Goal: Task Accomplishment & Management: Manage account settings

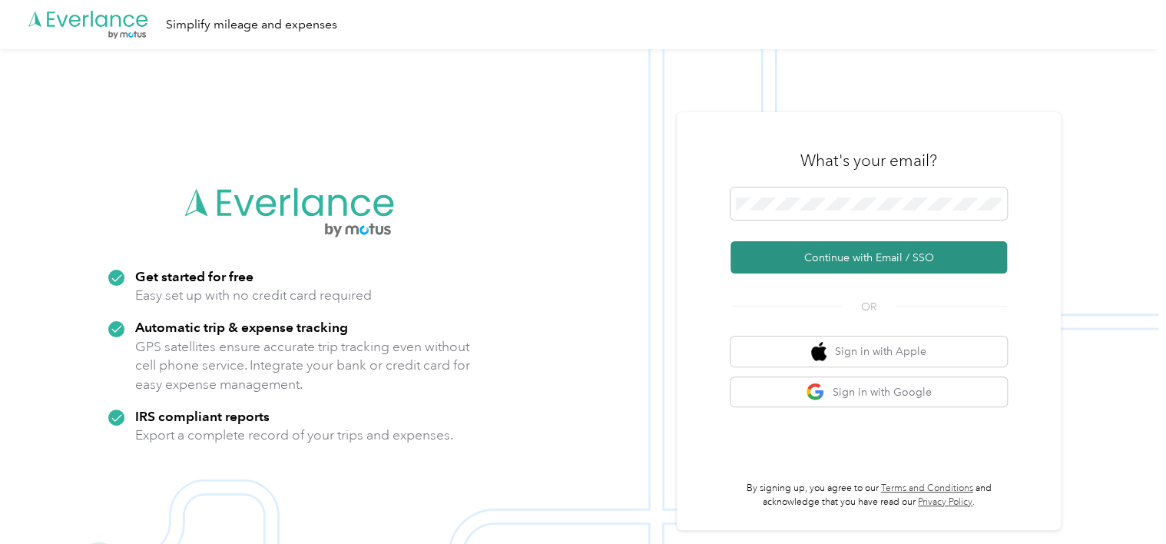
click at [826, 259] on button "Continue with Email / SSO" at bounding box center [868, 257] width 276 height 32
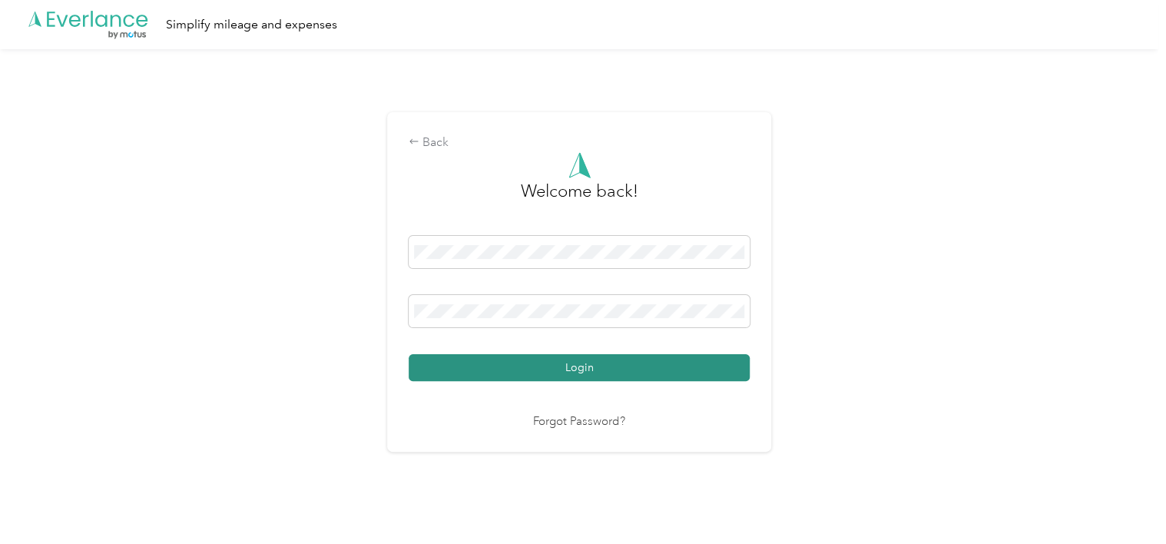
click at [694, 369] on button "Login" at bounding box center [578, 367] width 341 height 27
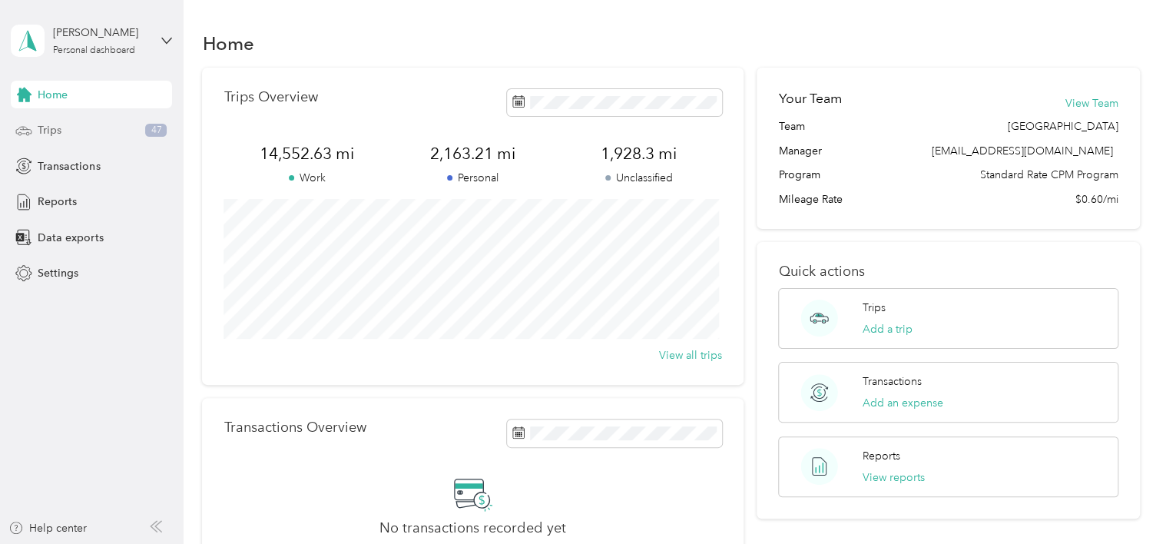
click at [69, 131] on div "Trips 47" at bounding box center [91, 131] width 161 height 28
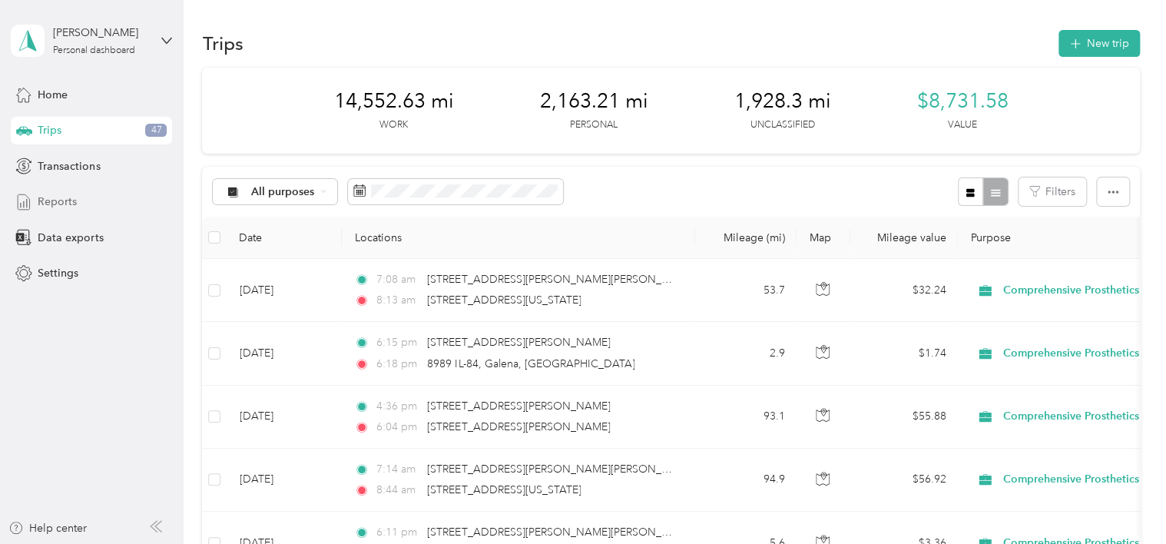
click at [66, 202] on span "Reports" at bounding box center [57, 201] width 39 height 16
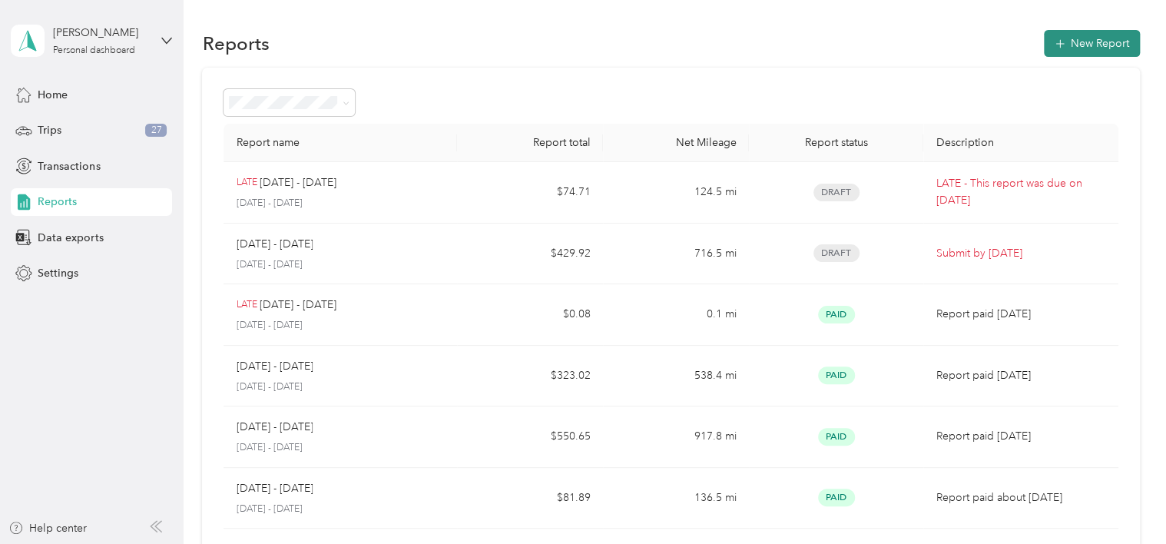
click at [1066, 43] on button "New Report" at bounding box center [1091, 43] width 96 height 27
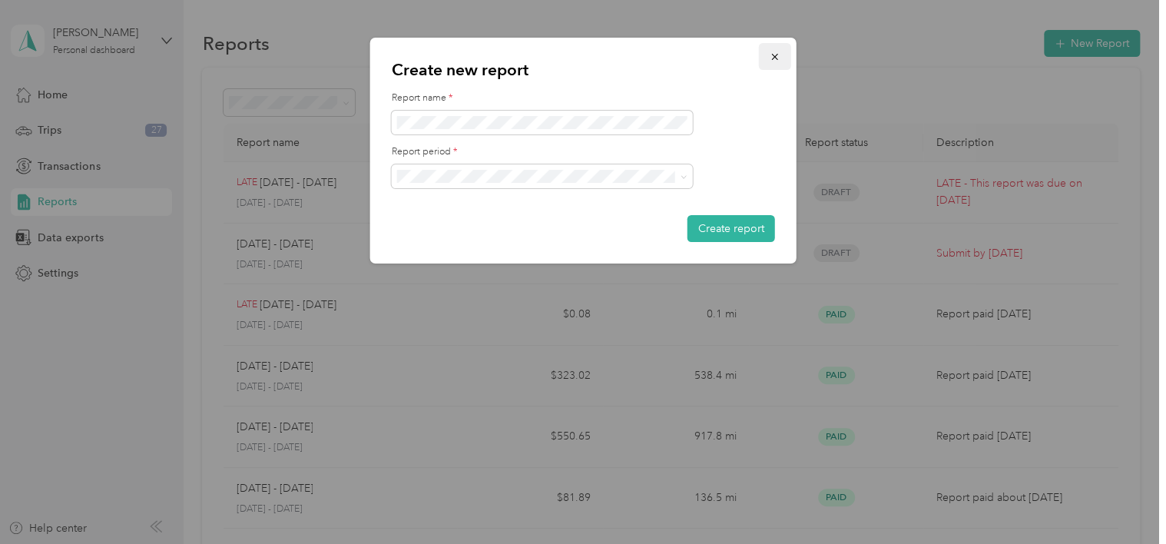
click at [777, 58] on icon "button" at bounding box center [774, 56] width 11 height 11
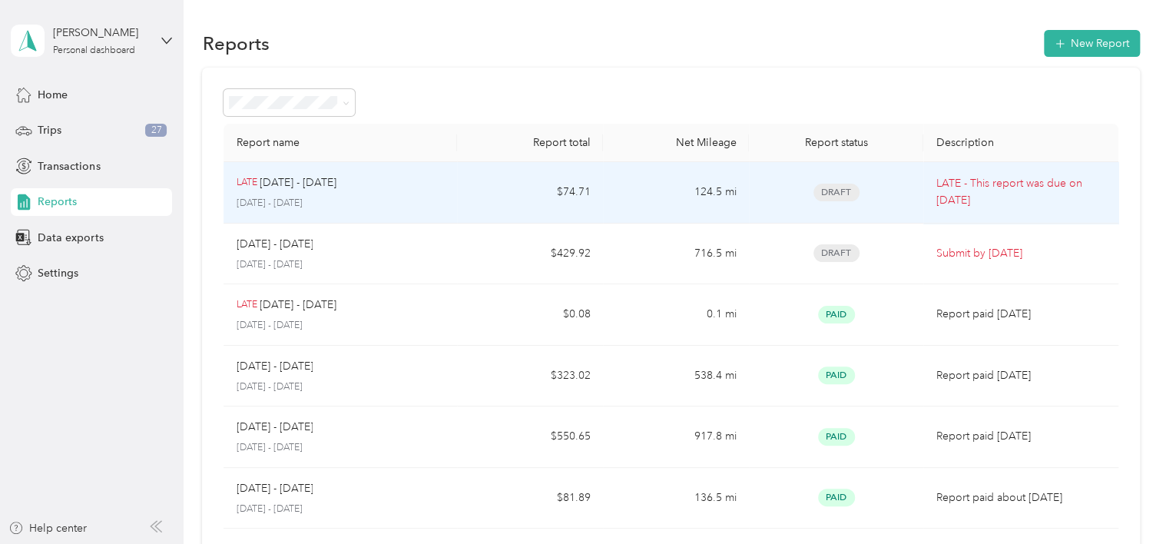
click at [582, 193] on td "$74.71" at bounding box center [530, 192] width 146 height 61
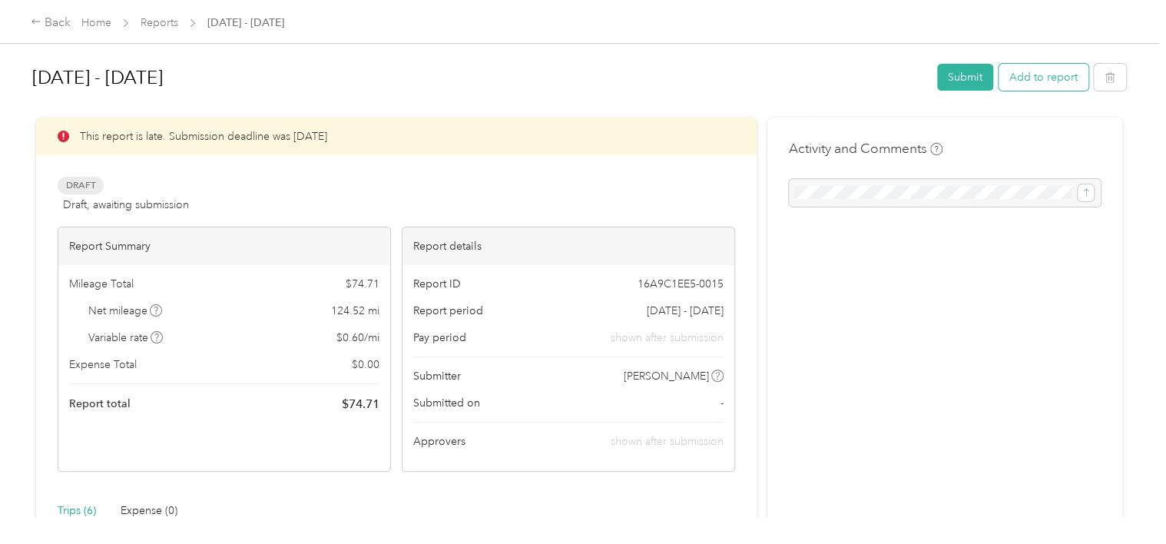
click at [1045, 80] on button "Add to report" at bounding box center [1043, 77] width 90 height 27
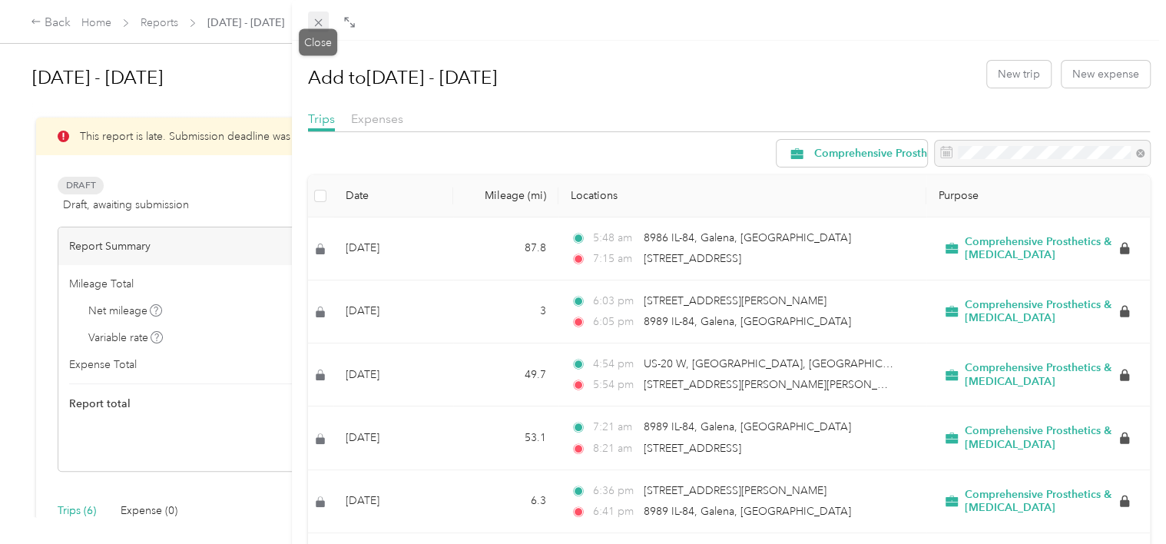
click at [318, 28] on icon at bounding box center [318, 22] width 13 height 13
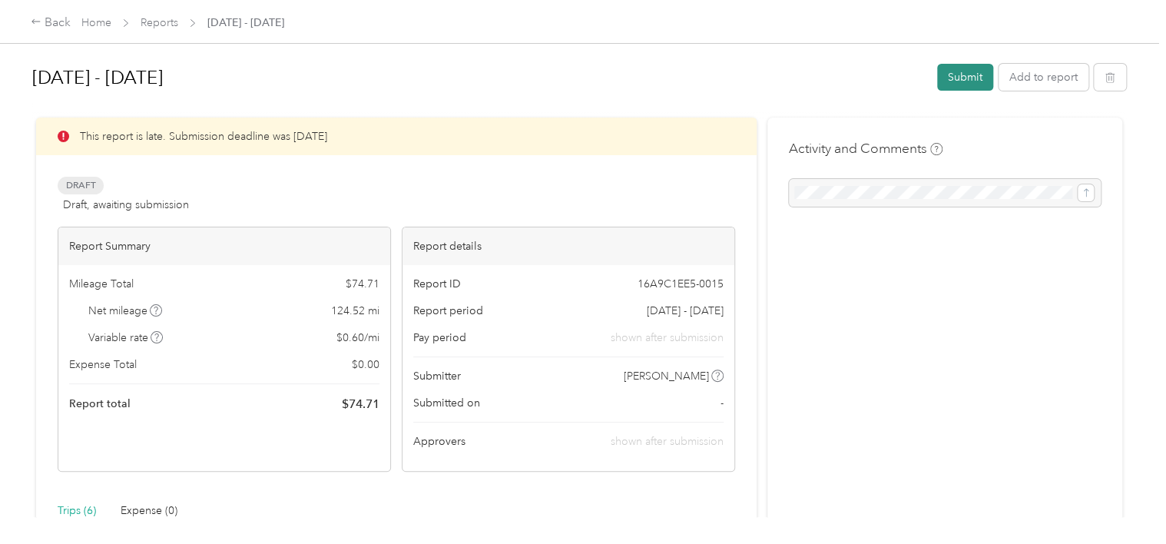
click at [955, 74] on button "Submit" at bounding box center [965, 77] width 56 height 27
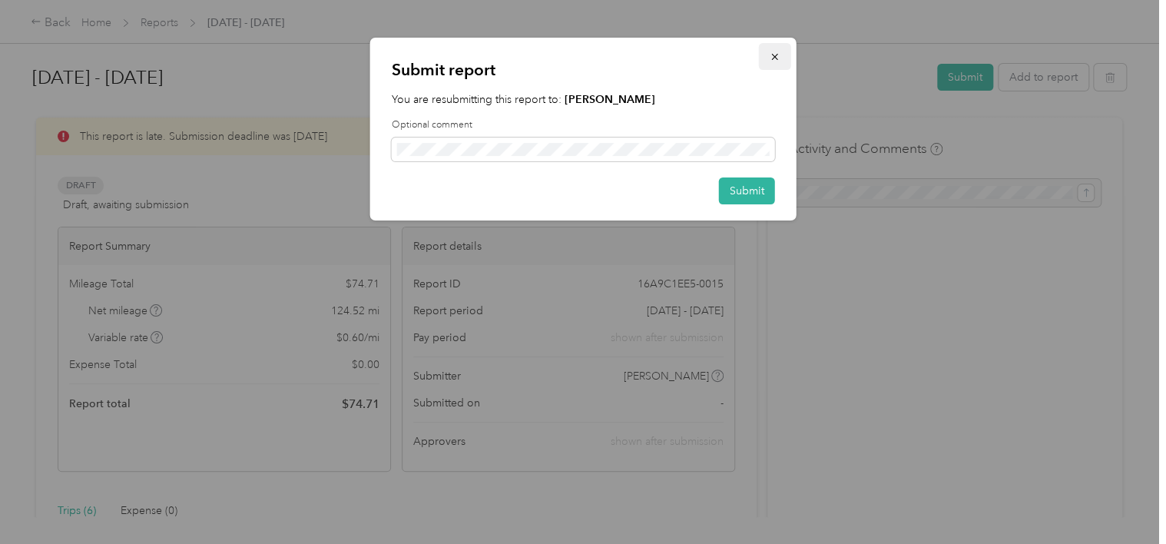
click at [770, 54] on icon "button" at bounding box center [774, 56] width 11 height 11
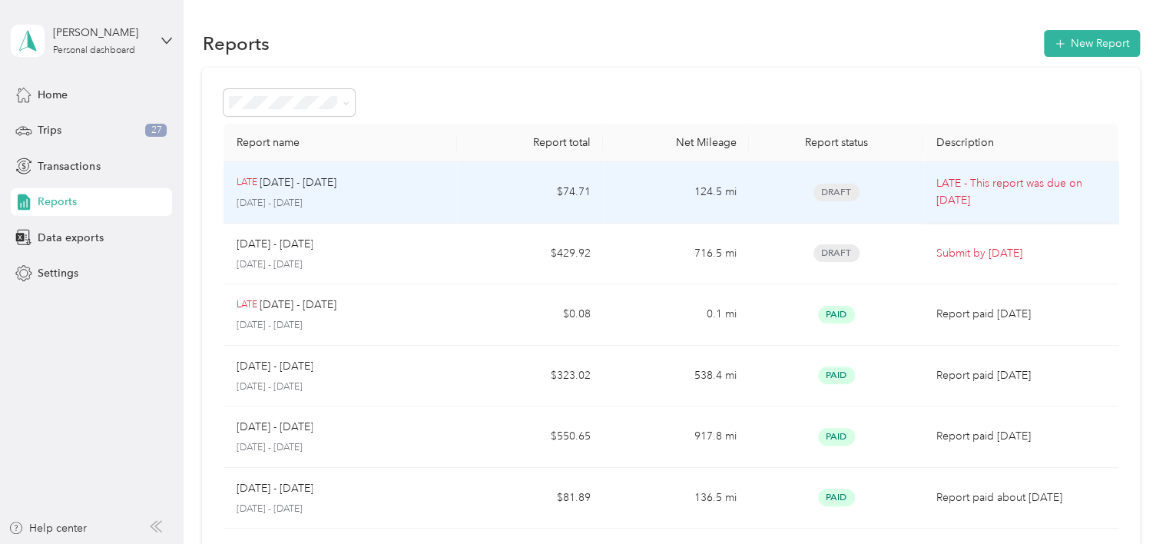
click at [762, 199] on div "Draft" at bounding box center [836, 193] width 150 height 18
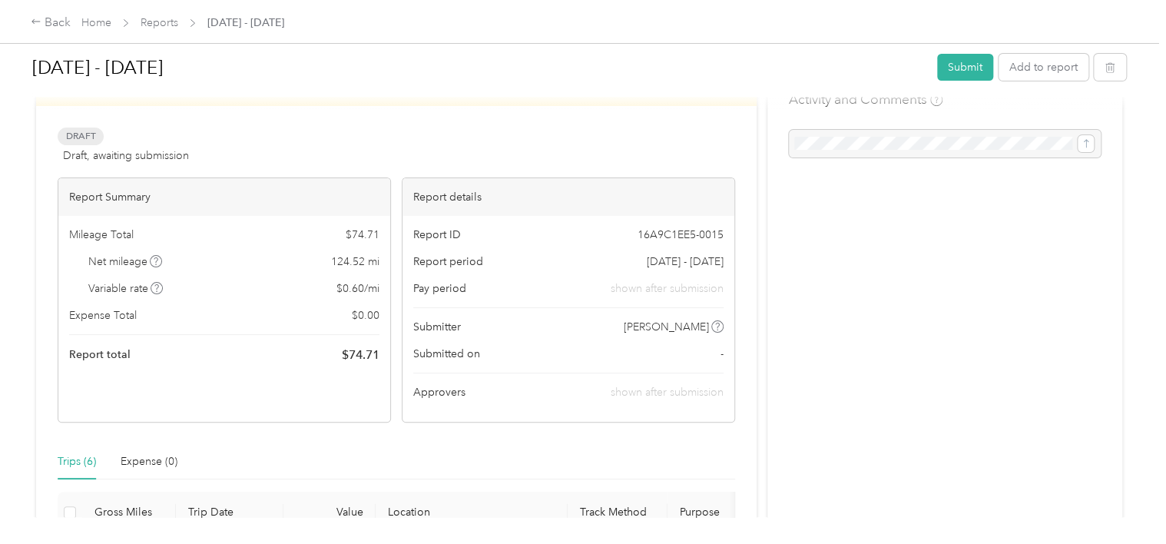
scroll to position [77, 0]
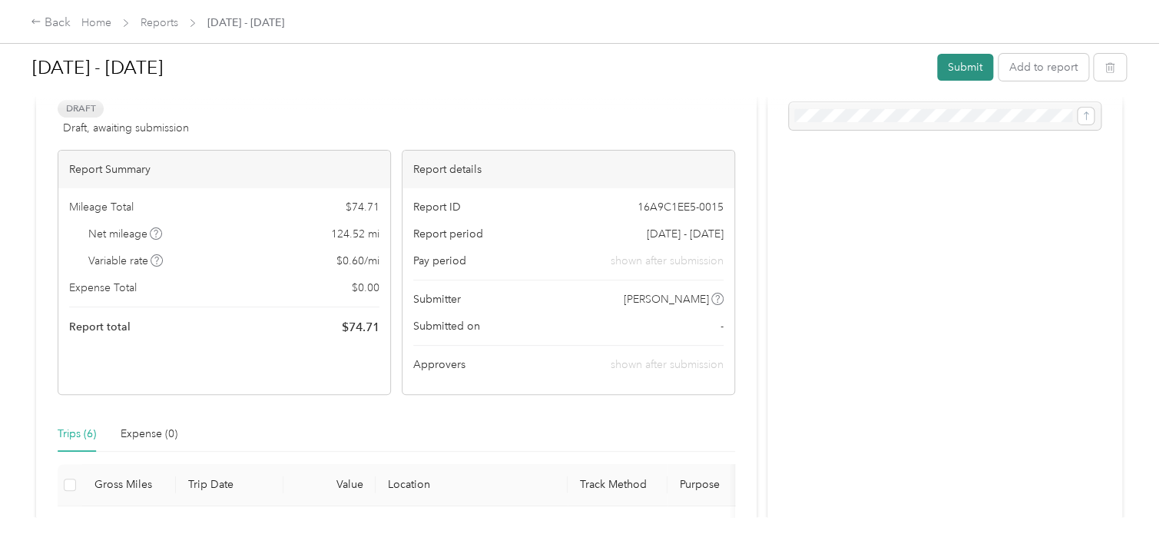
click at [964, 68] on button "Submit" at bounding box center [965, 67] width 56 height 27
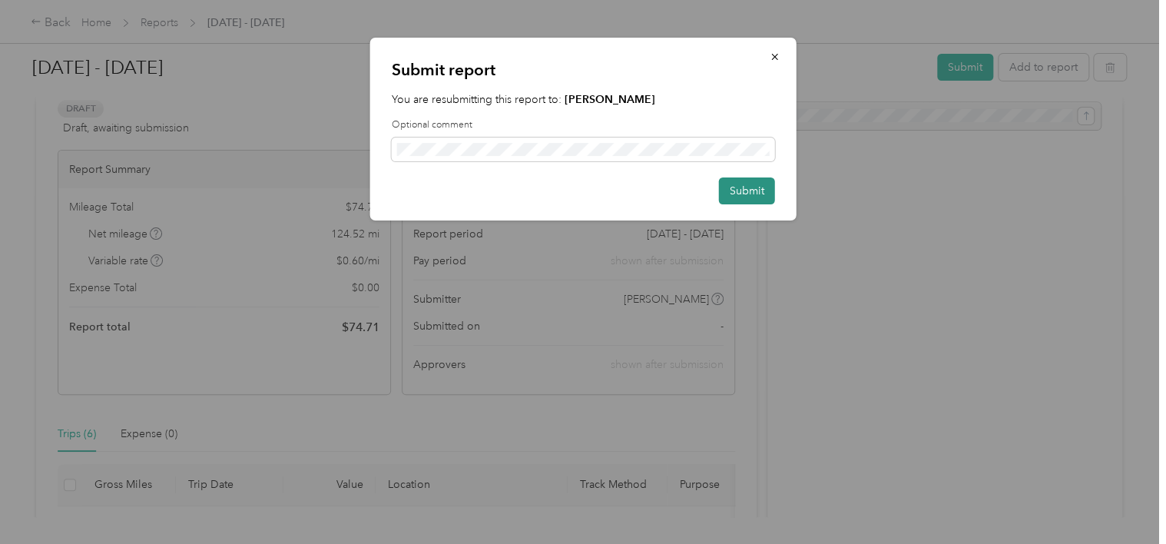
click at [756, 188] on button "Submit" at bounding box center [747, 190] width 56 height 27
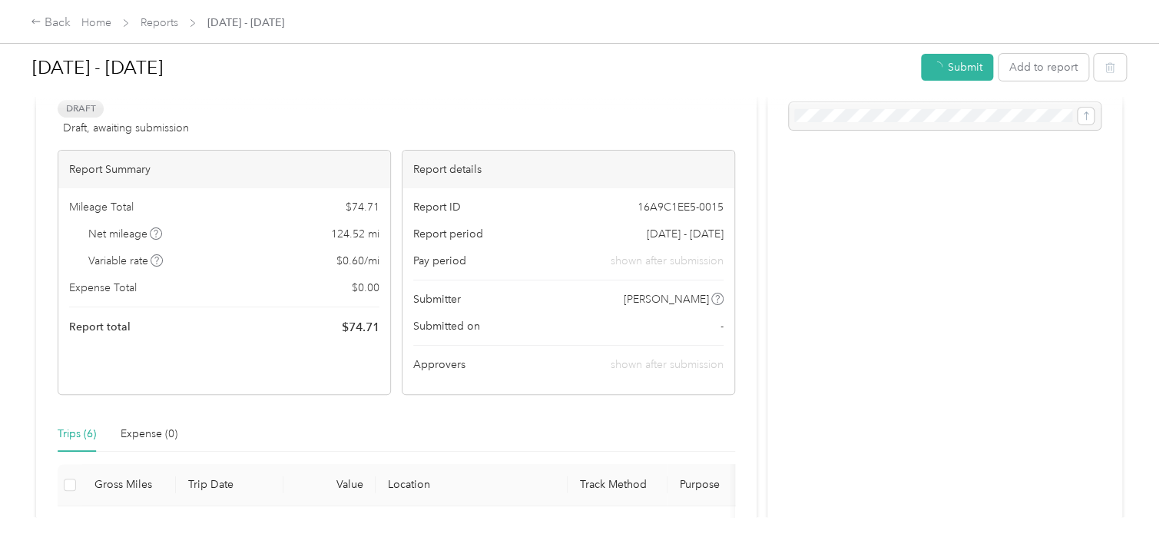
scroll to position [98, 0]
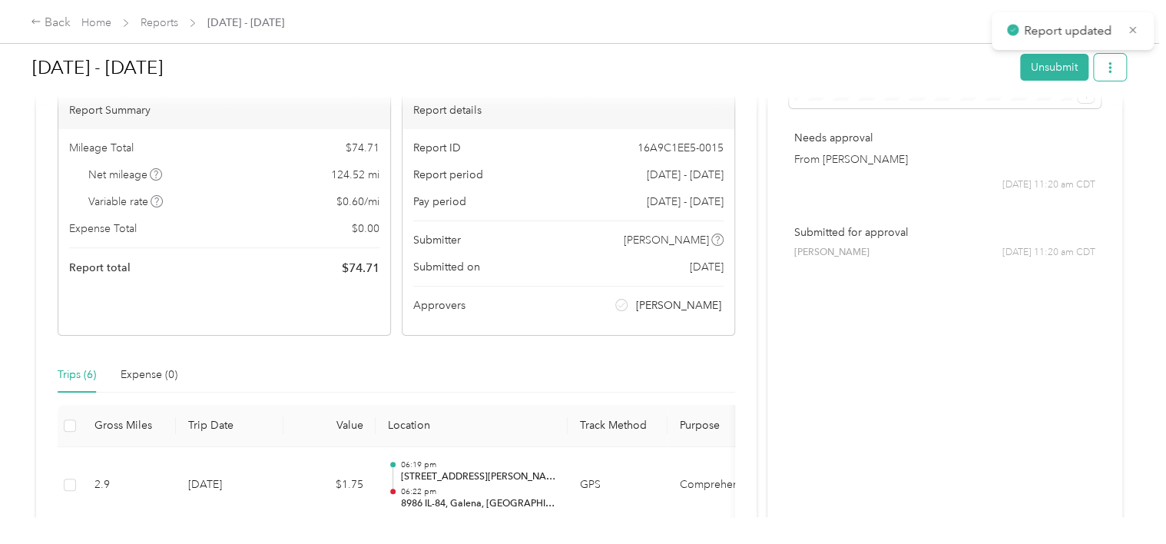
click at [1104, 71] on icon "button" at bounding box center [1109, 67] width 11 height 11
click at [1067, 121] on span "Download" at bounding box center [1062, 123] width 51 height 16
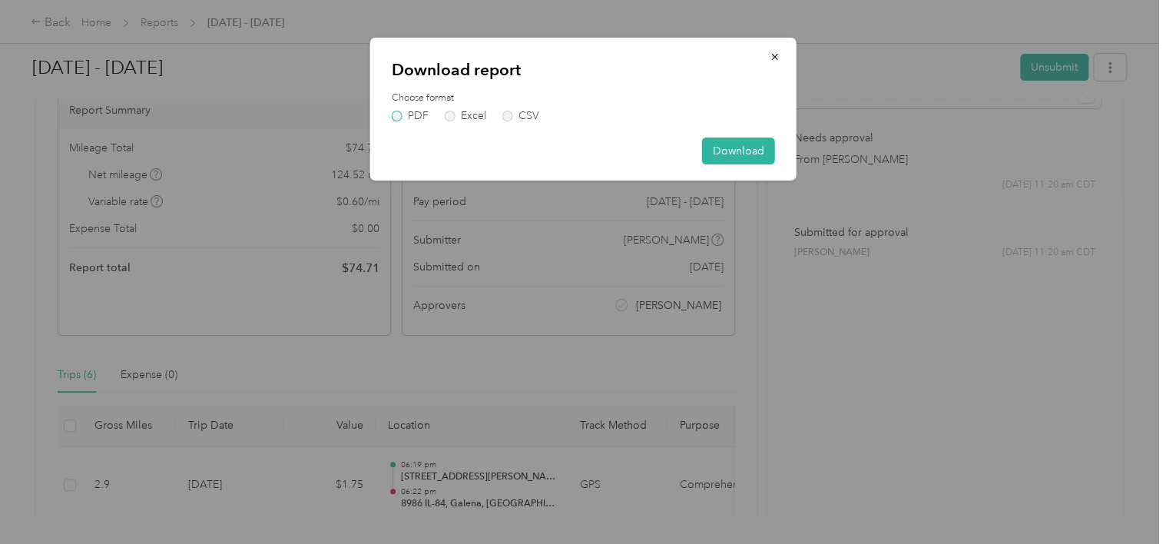
click at [393, 114] on label "PDF" at bounding box center [410, 116] width 37 height 11
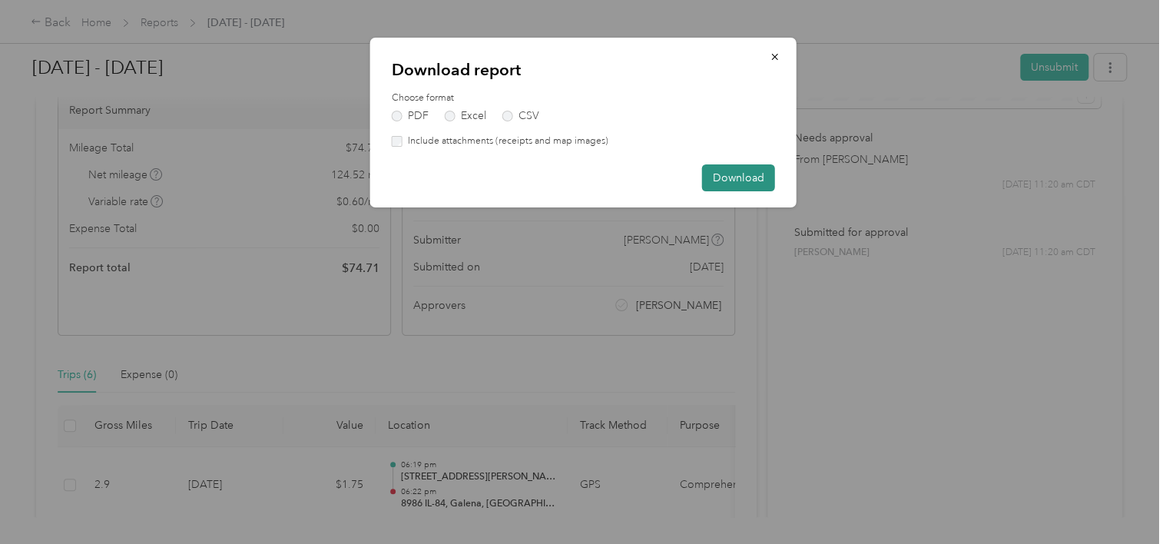
click at [738, 171] on button "Download" at bounding box center [738, 177] width 73 height 27
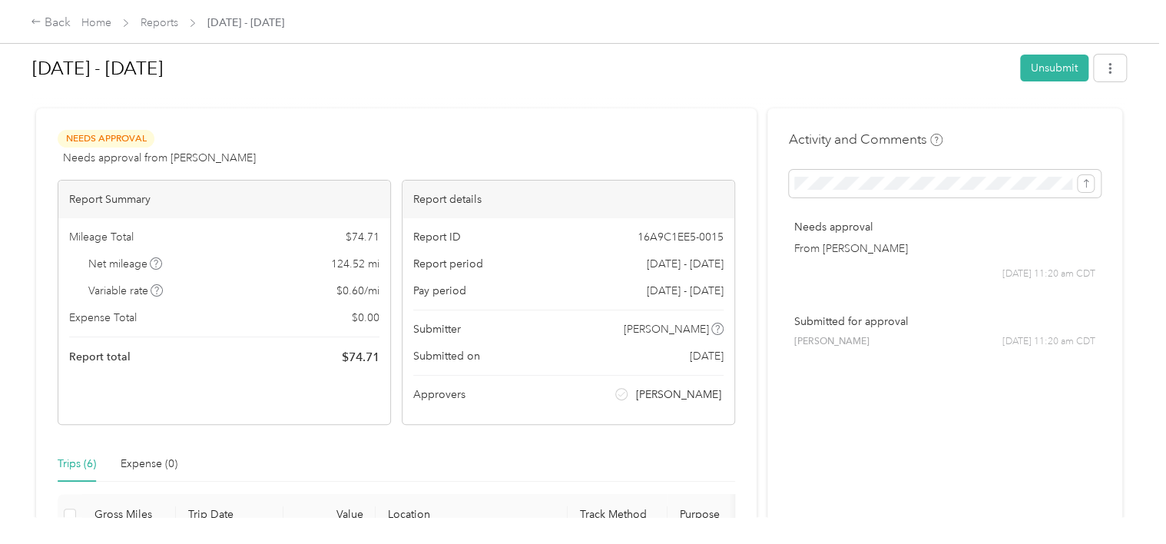
scroll to position [0, 0]
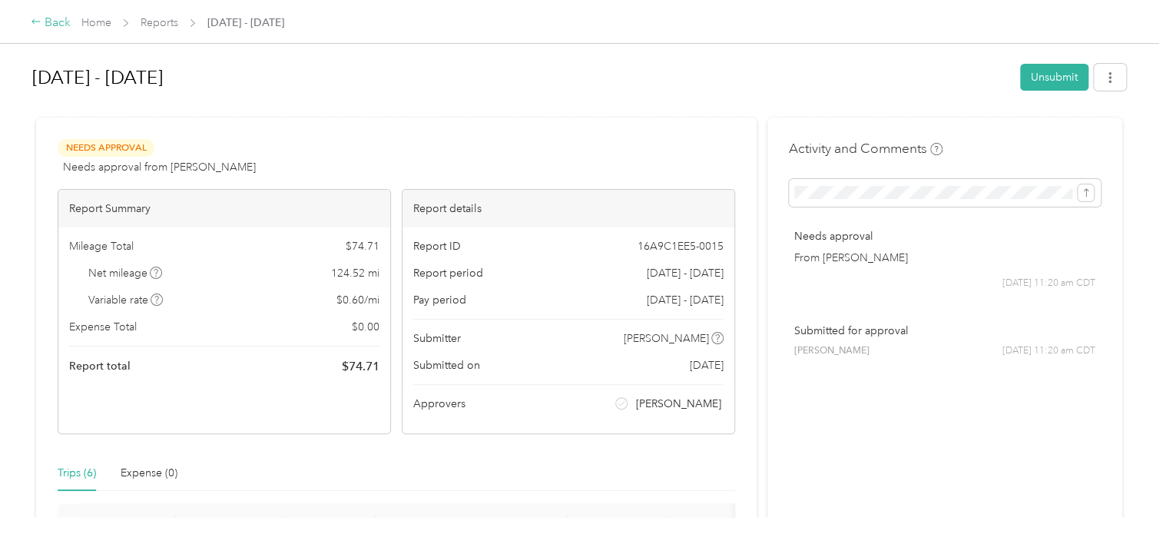
click at [58, 25] on div "Back" at bounding box center [51, 23] width 40 height 18
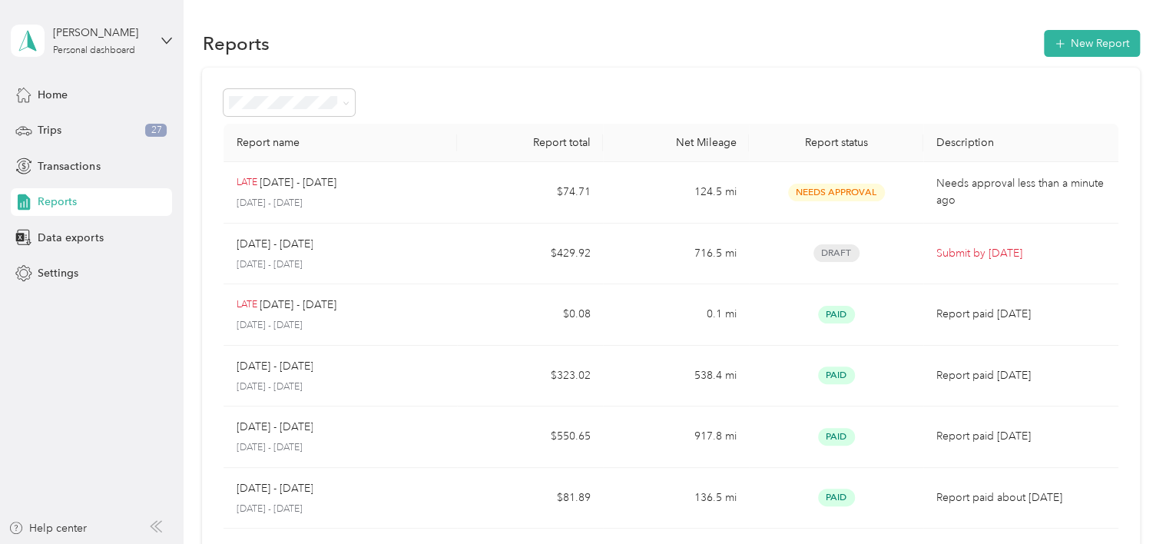
click at [62, 201] on span "Reports" at bounding box center [57, 201] width 39 height 16
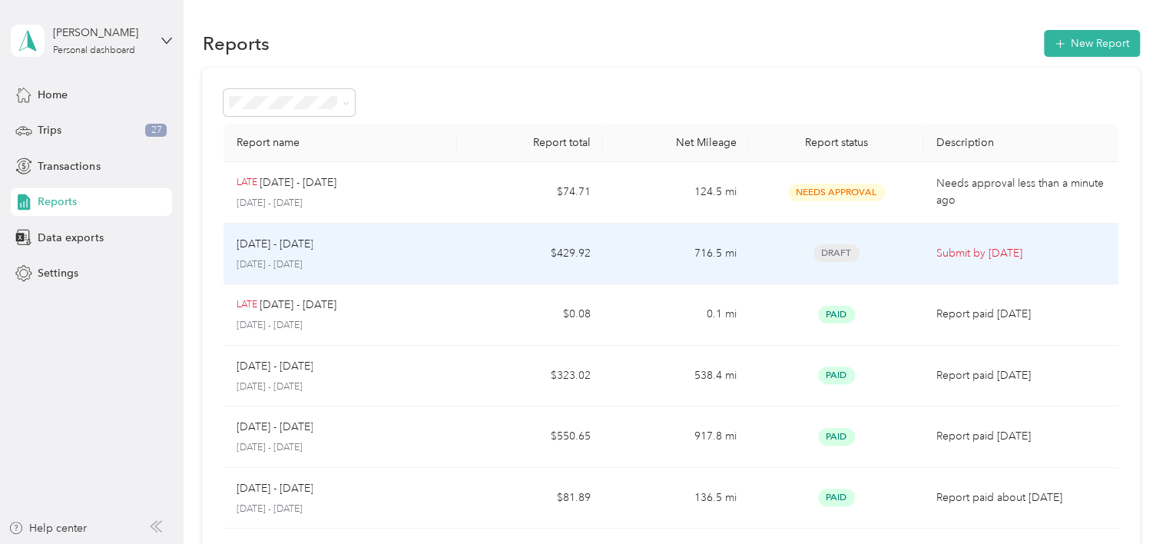
click at [835, 251] on span "Draft" at bounding box center [836, 253] width 46 height 18
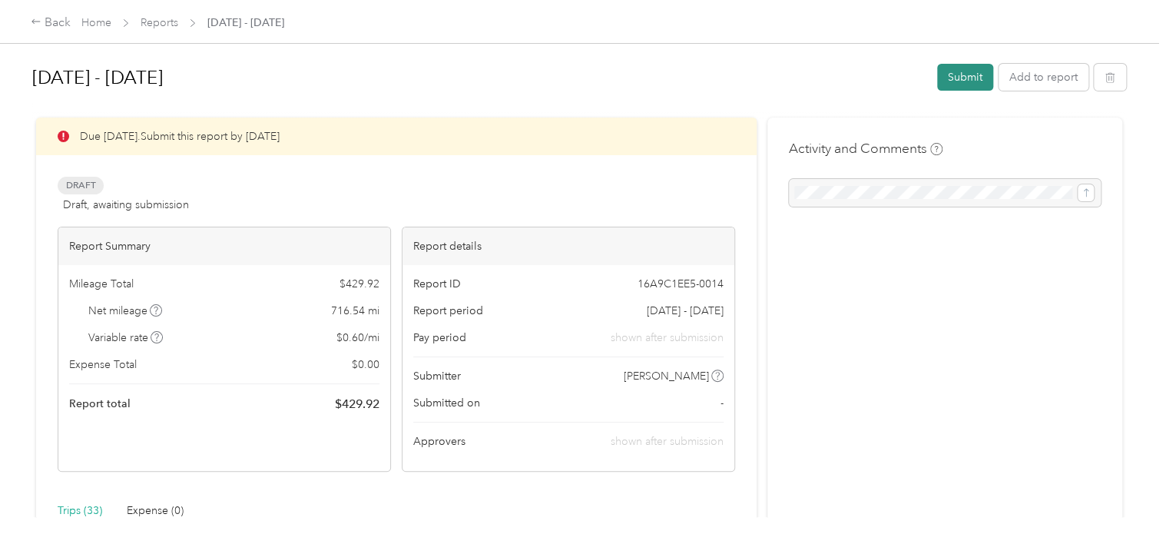
click at [974, 80] on button "Submit" at bounding box center [965, 77] width 56 height 27
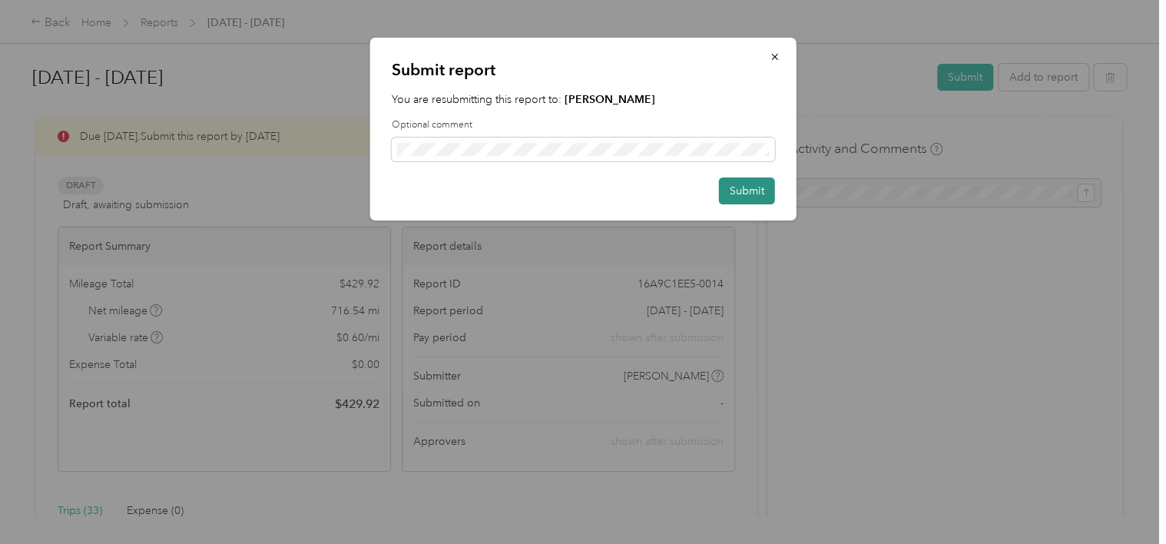
click at [756, 190] on button "Submit" at bounding box center [747, 190] width 56 height 27
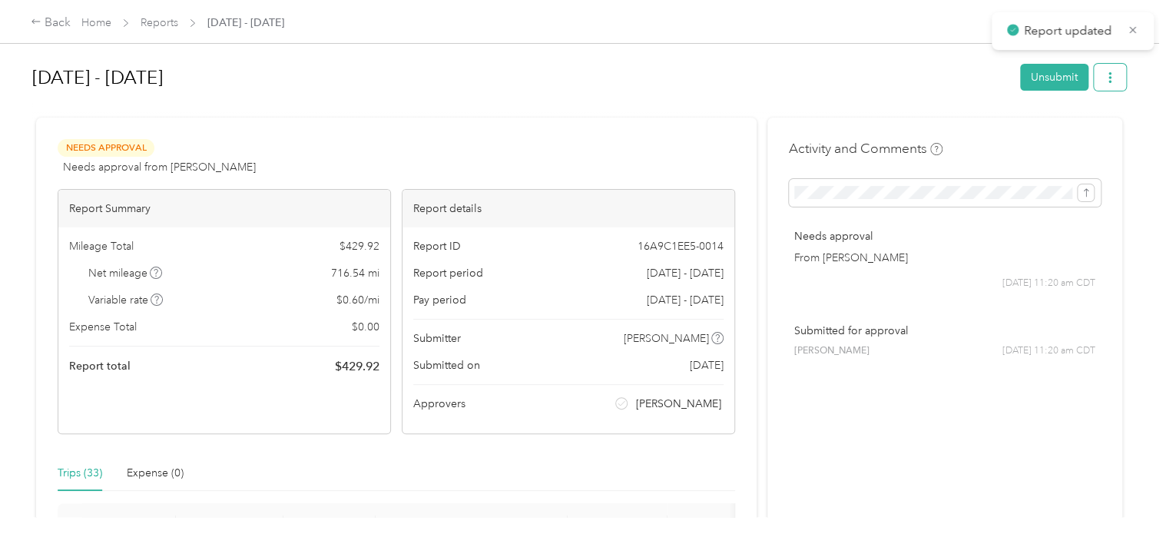
click at [1105, 80] on icon "button" at bounding box center [1109, 77] width 11 height 11
click at [1067, 131] on span "Download" at bounding box center [1062, 133] width 51 height 16
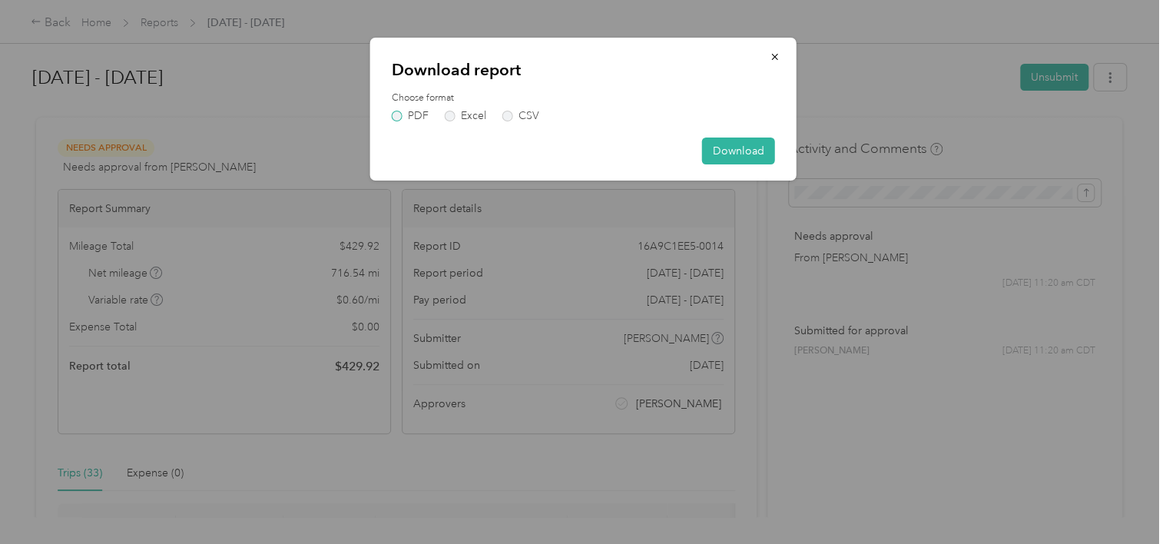
click at [394, 114] on label "PDF" at bounding box center [410, 116] width 37 height 11
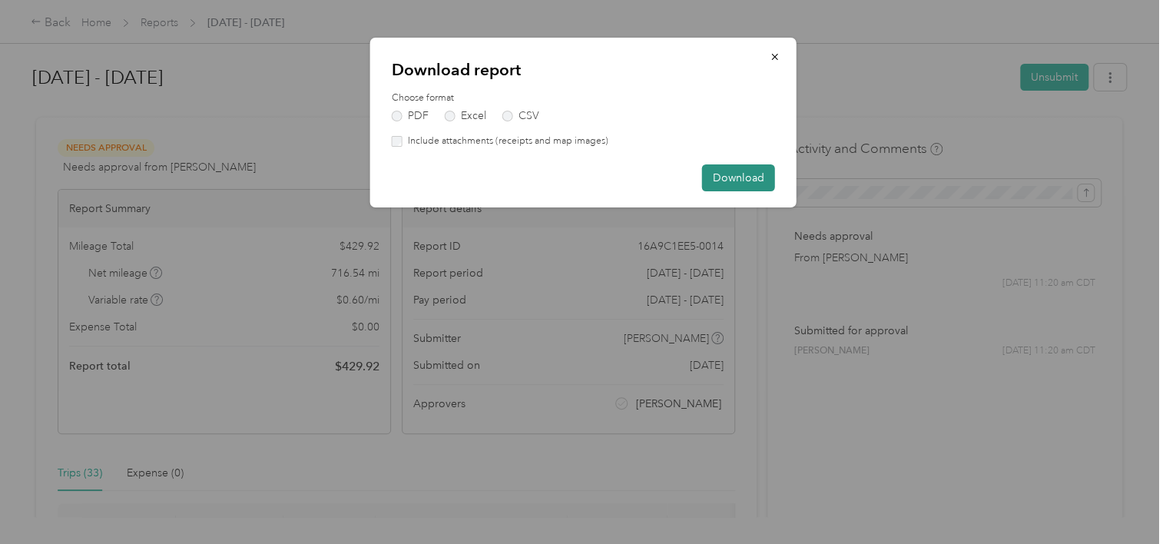
click at [743, 180] on button "Download" at bounding box center [738, 177] width 73 height 27
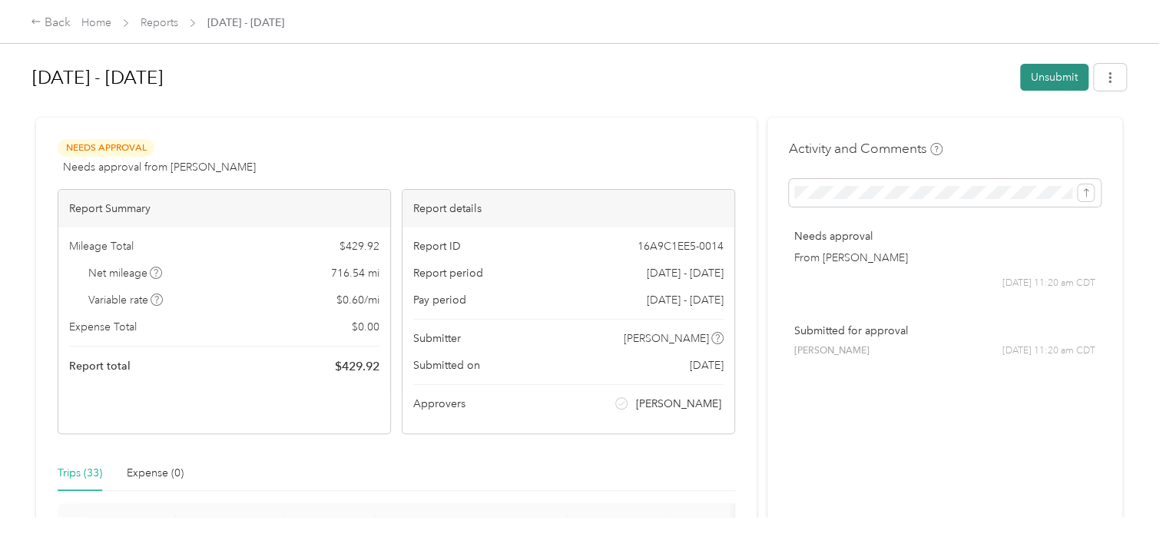
click at [1064, 81] on button "Unsubmit" at bounding box center [1054, 77] width 68 height 27
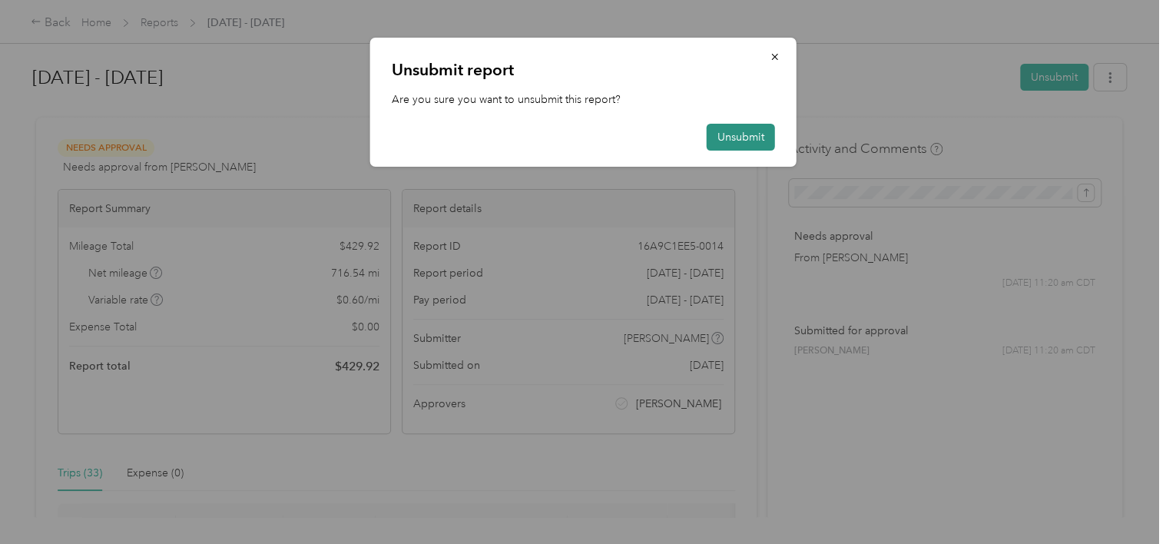
click at [766, 138] on button "Unsubmit" at bounding box center [740, 137] width 68 height 27
